Goal: Book appointment/travel/reservation

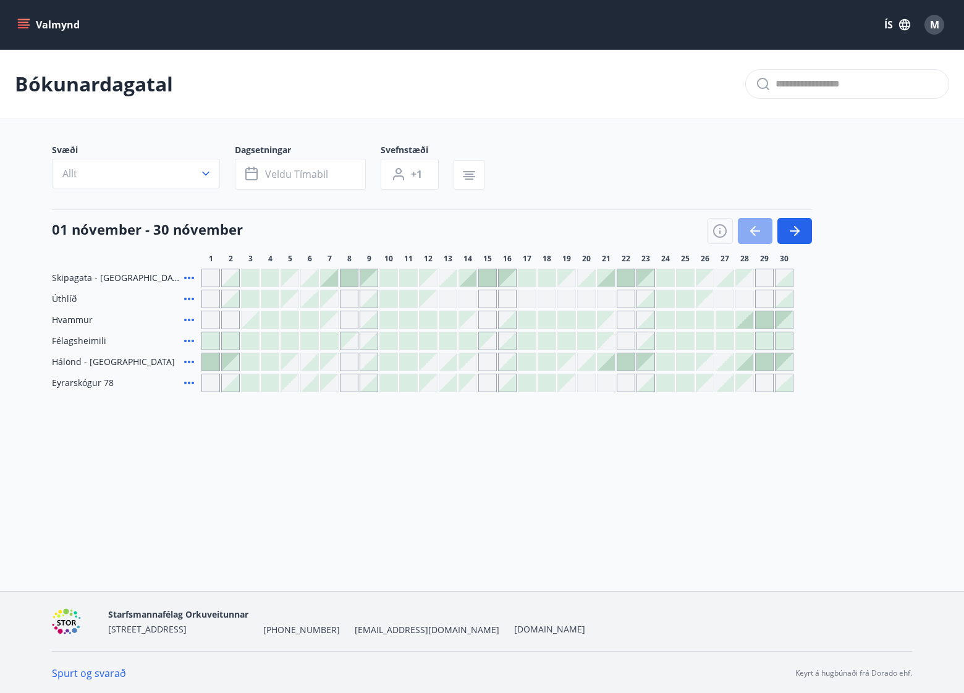
click at [766, 230] on button "button" at bounding box center [755, 231] width 35 height 26
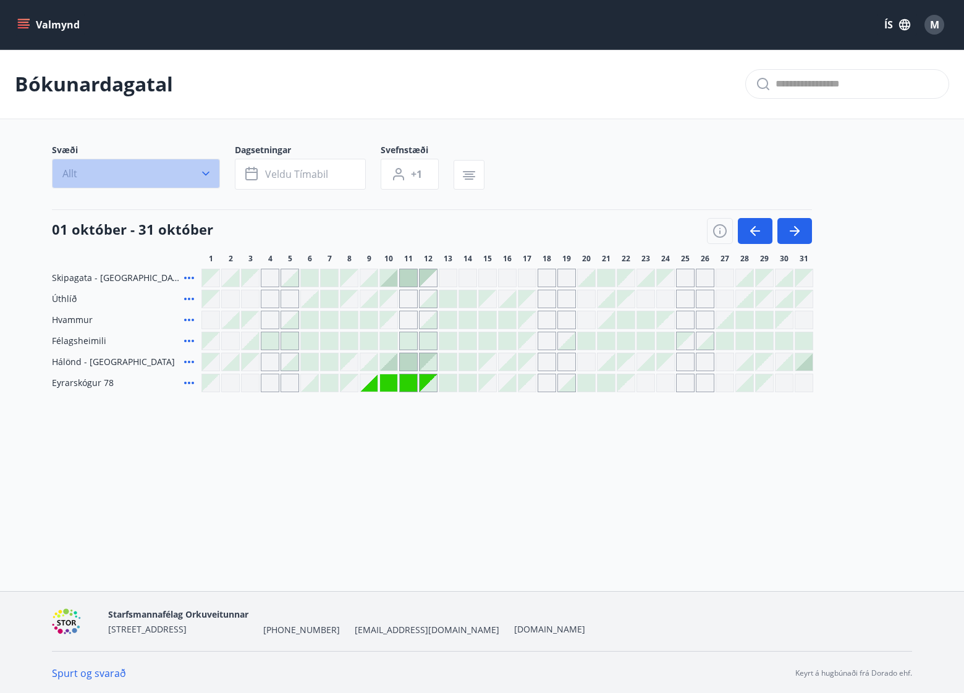
click at [202, 171] on icon "button" at bounding box center [206, 173] width 12 height 12
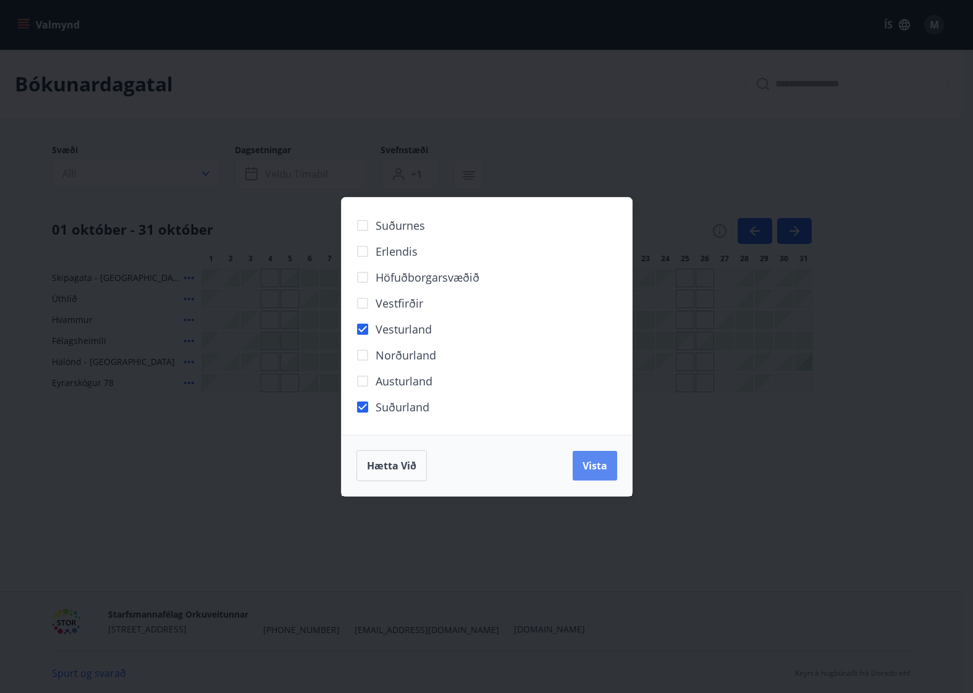
click at [601, 465] on span "Vista" at bounding box center [595, 466] width 25 height 14
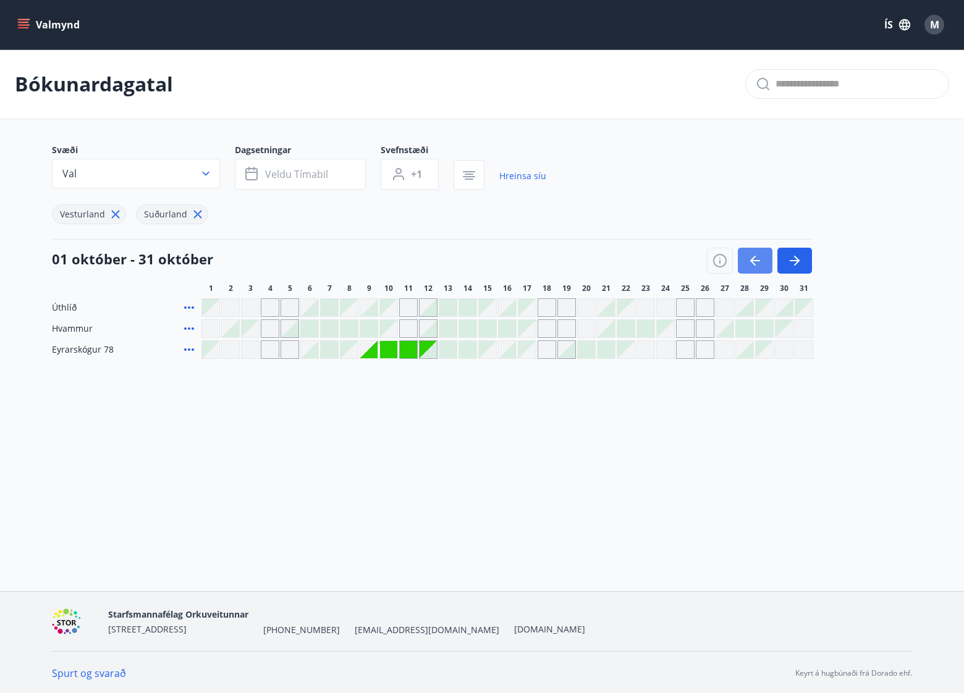
click at [751, 255] on icon "button" at bounding box center [755, 260] width 15 height 15
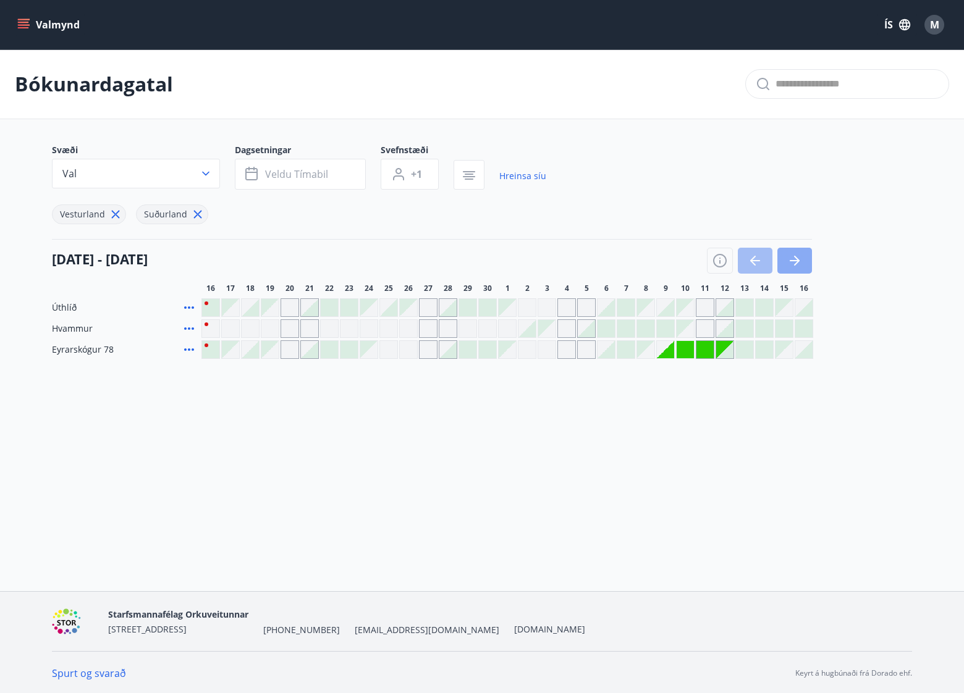
click at [804, 260] on button "button" at bounding box center [794, 261] width 35 height 26
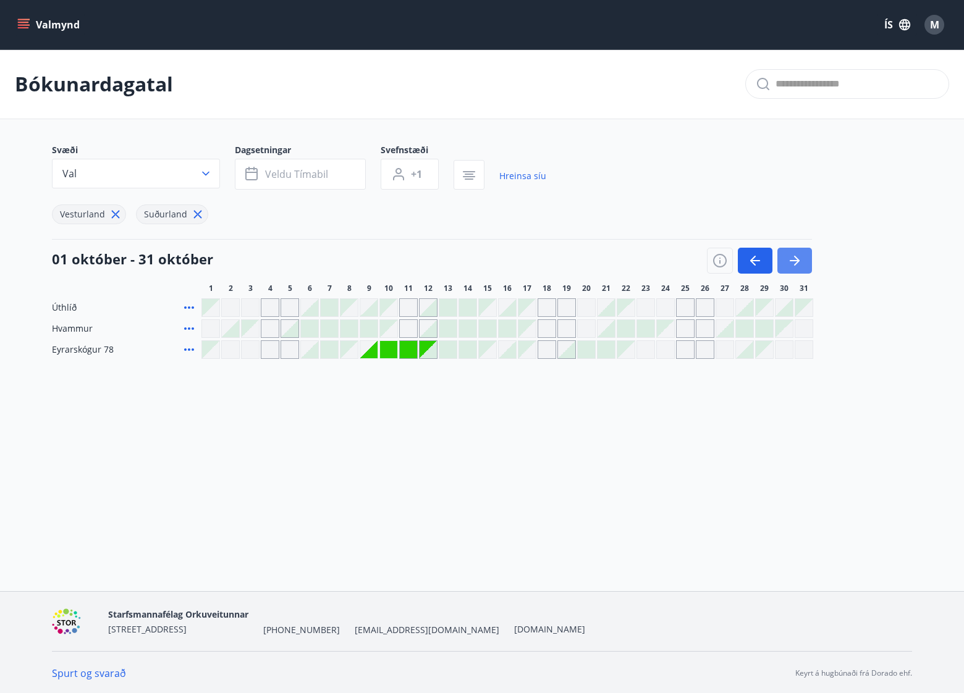
click at [804, 260] on button "button" at bounding box center [794, 261] width 35 height 26
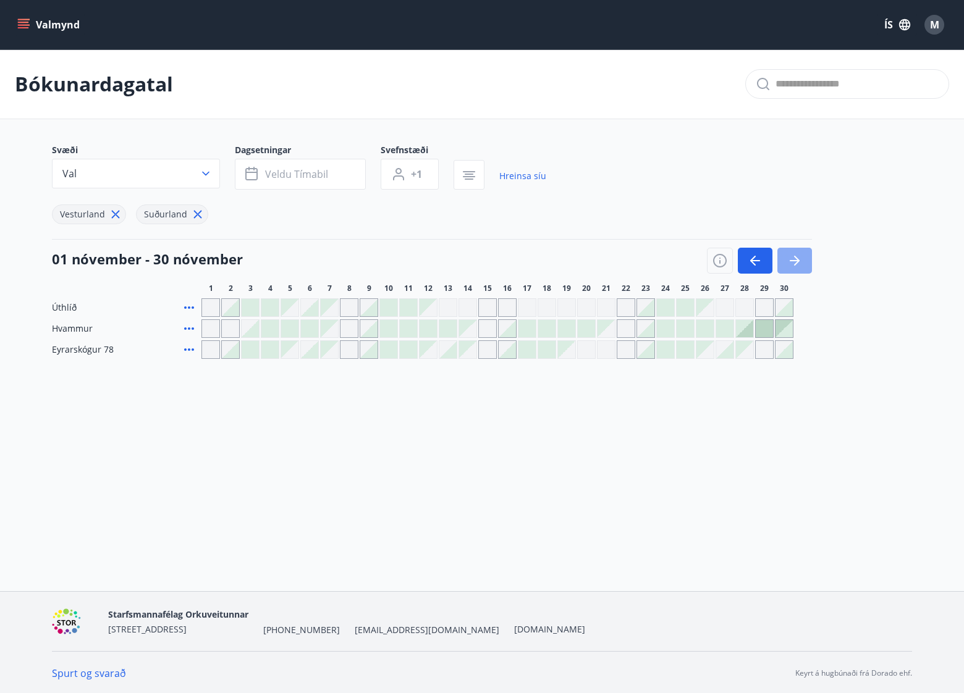
click at [804, 260] on button "button" at bounding box center [794, 261] width 35 height 26
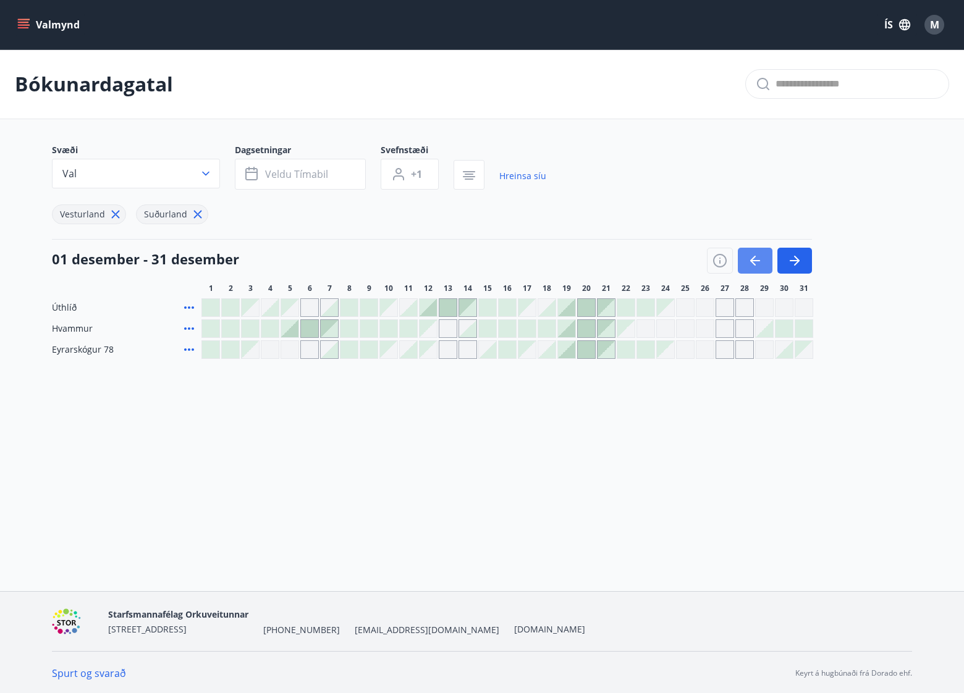
click at [752, 253] on icon "button" at bounding box center [755, 260] width 15 height 15
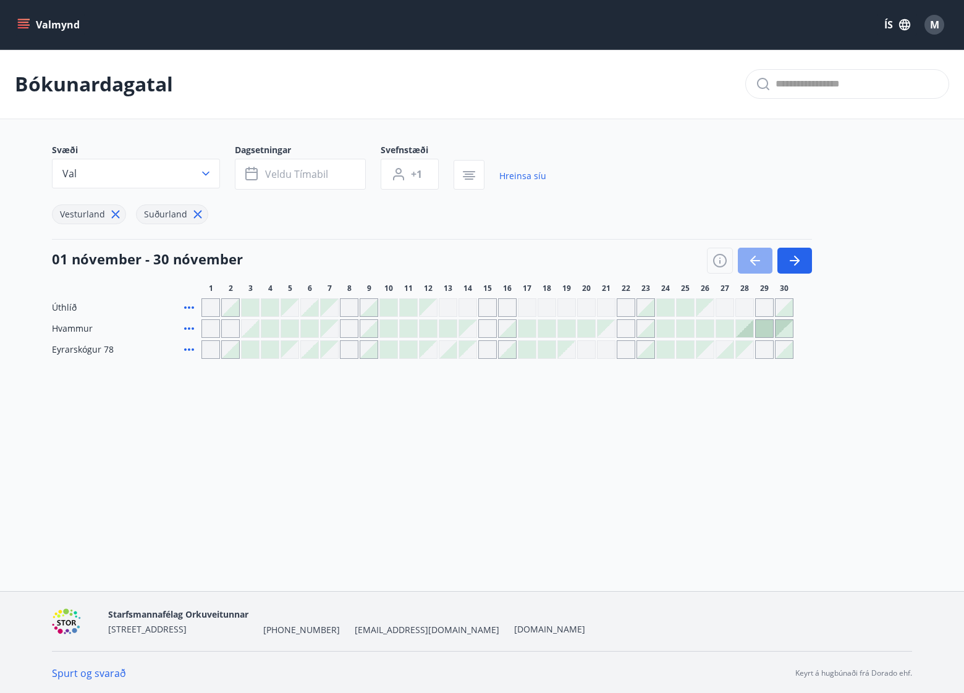
click at [752, 253] on icon "button" at bounding box center [755, 260] width 15 height 15
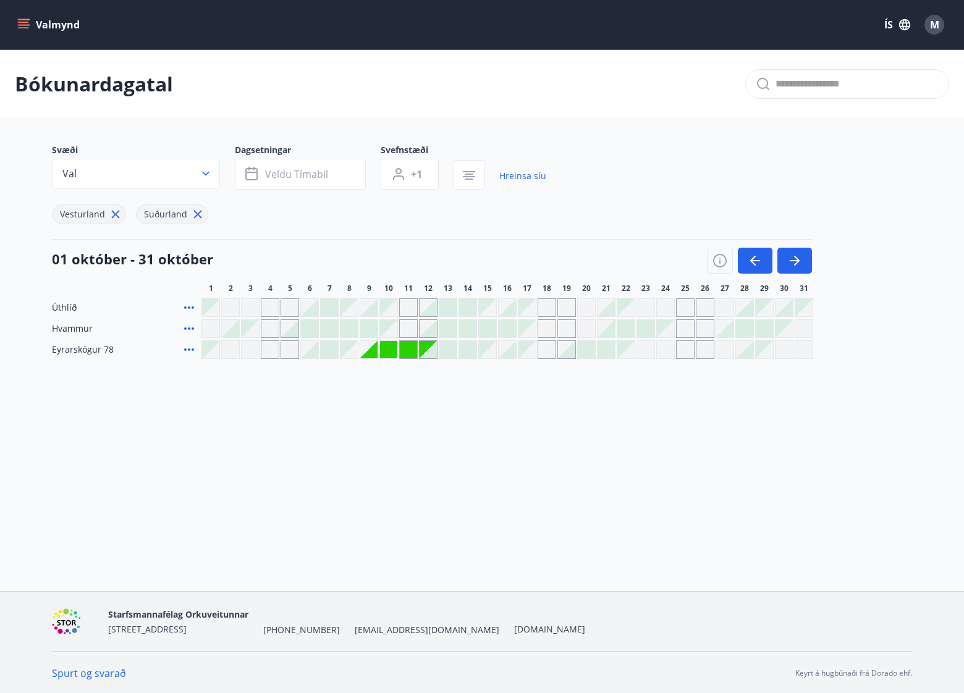
click at [17, 22] on button "Valmynd" at bounding box center [50, 25] width 70 height 22
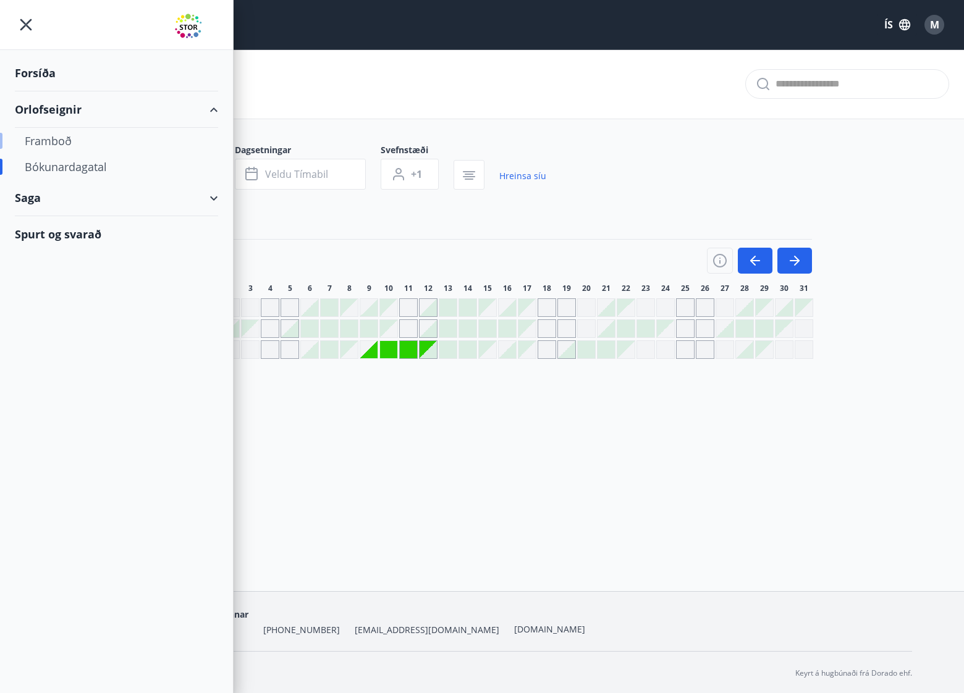
click at [46, 146] on div "Framboð" at bounding box center [117, 141] width 184 height 26
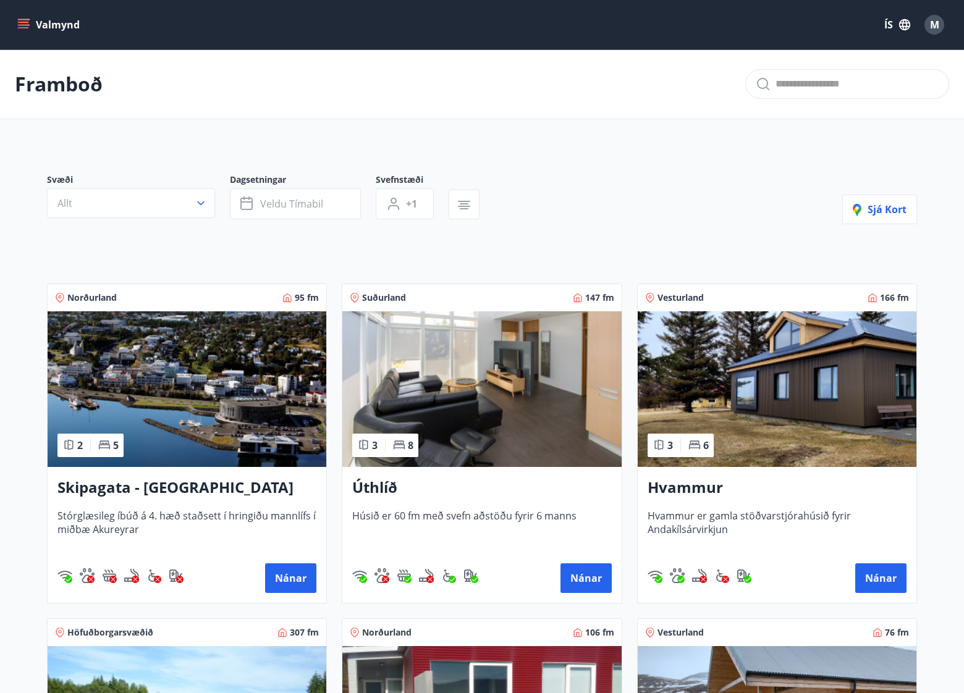
click at [726, 502] on div "Hvammur Hvammur er gamla stöðvarstjórahúsið fyrir Andakílsárvirkjun Nánar" at bounding box center [777, 535] width 279 height 136
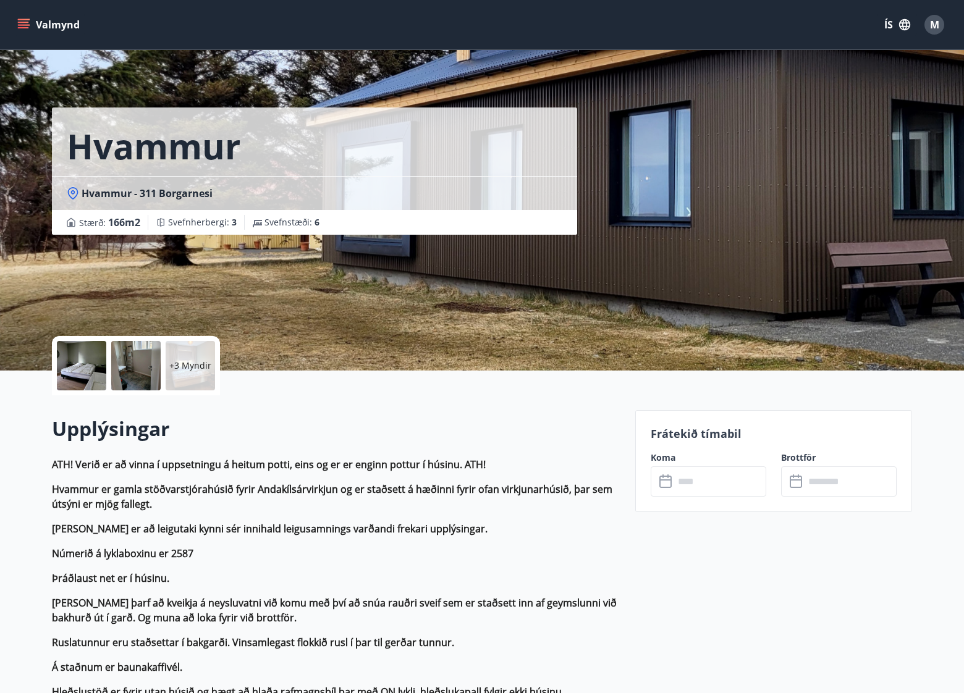
click at [90, 374] on div at bounding box center [81, 365] width 49 height 49
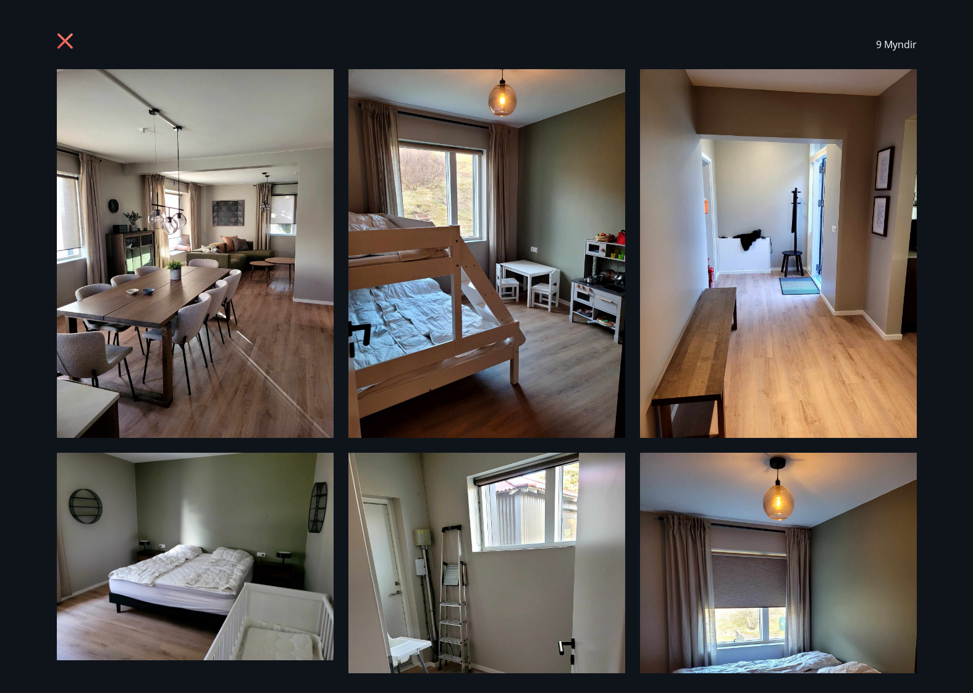
click at [66, 40] on icon at bounding box center [64, 40] width 15 height 15
